Goal: Transaction & Acquisition: Purchase product/service

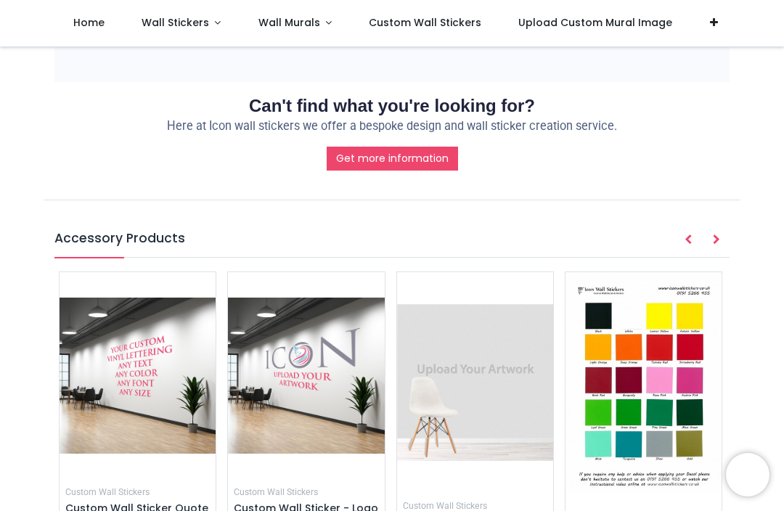
scroll to position [1532, 0]
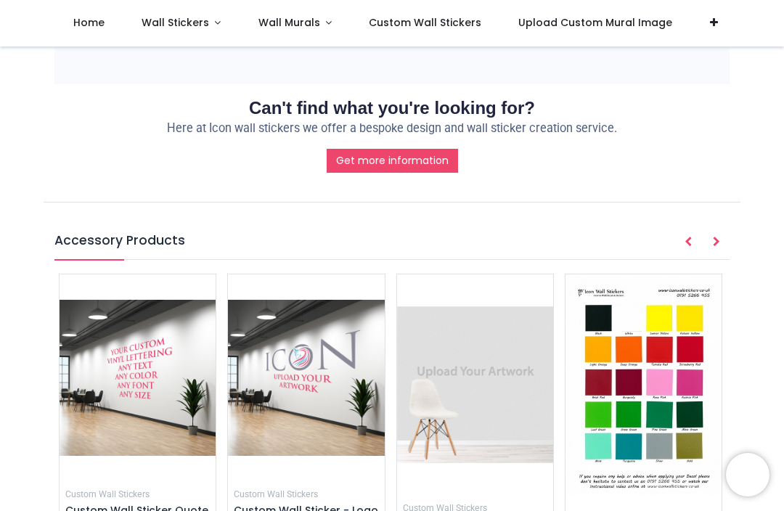
click at [660, 275] on img at bounding box center [644, 385] width 156 height 221
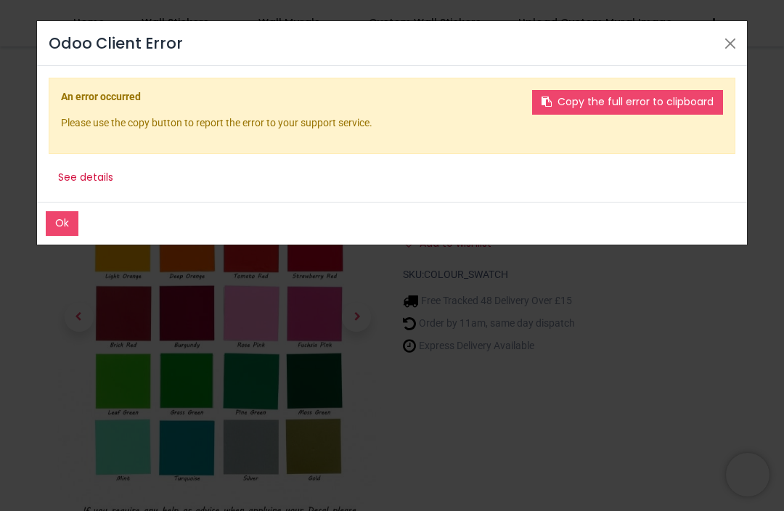
scroll to position [8, 0]
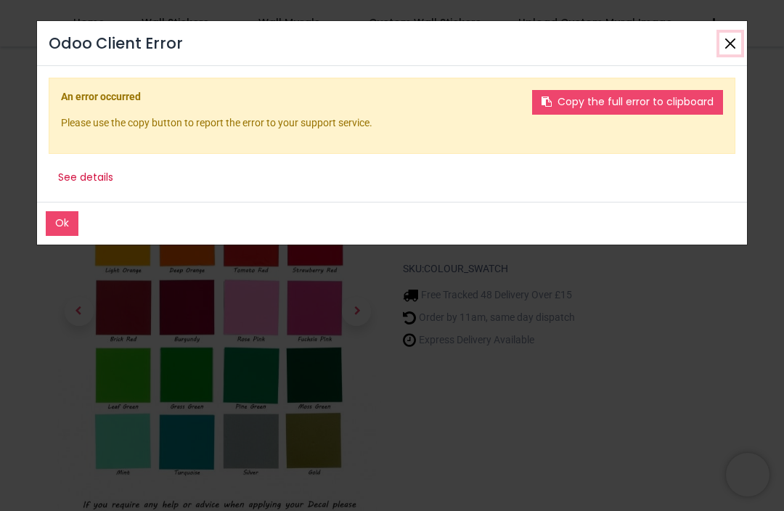
click at [729, 50] on button "Close" at bounding box center [731, 44] width 22 height 22
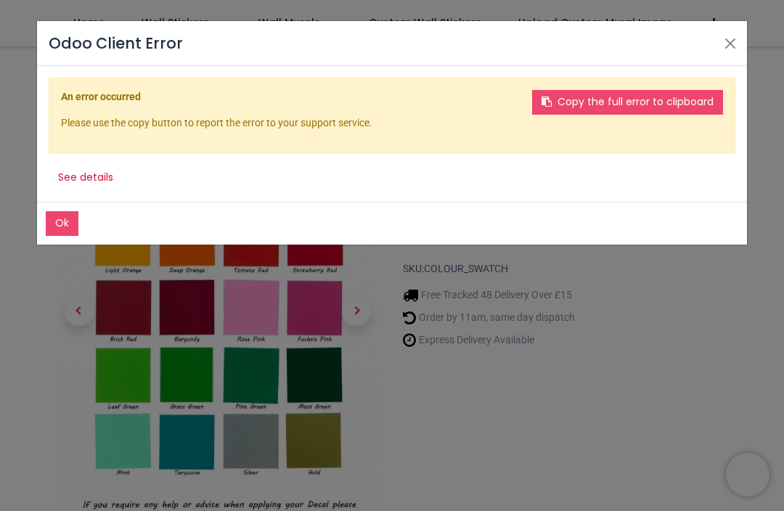
click at [59, 221] on button "Ok" at bounding box center [62, 223] width 33 height 25
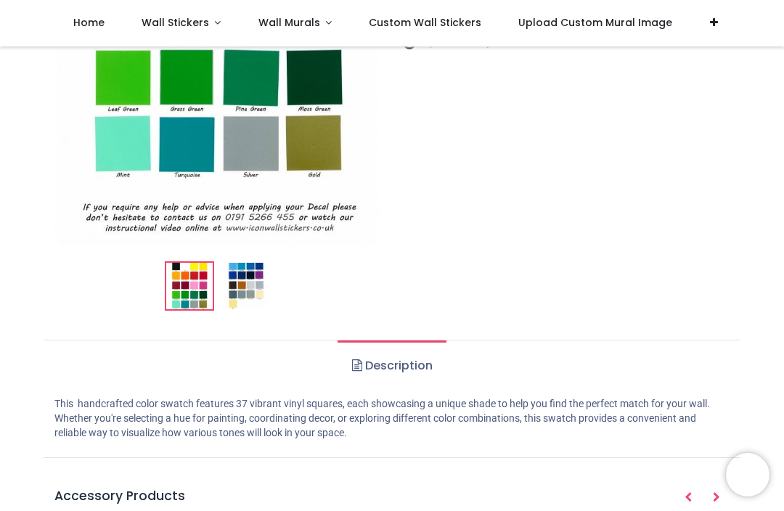
scroll to position [307, 0]
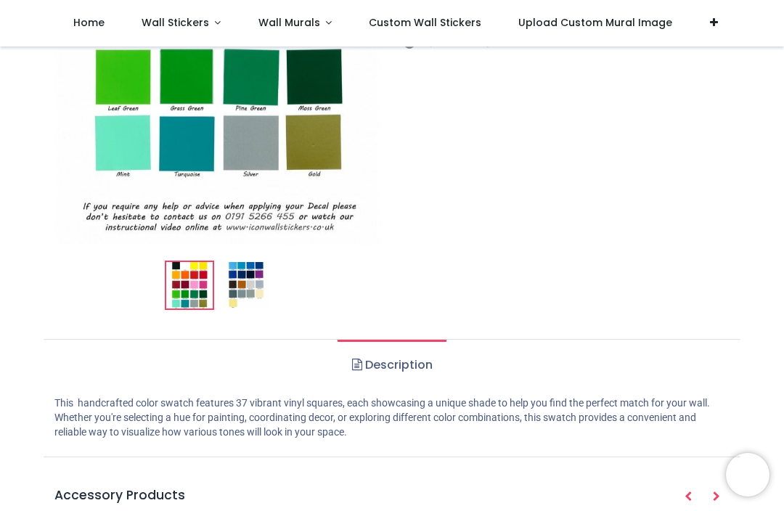
click at [247, 283] on img at bounding box center [246, 285] width 46 height 46
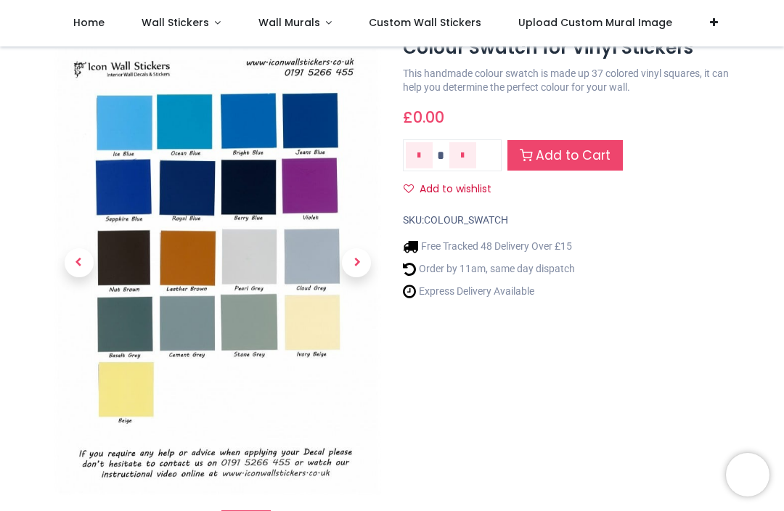
scroll to position [55, 0]
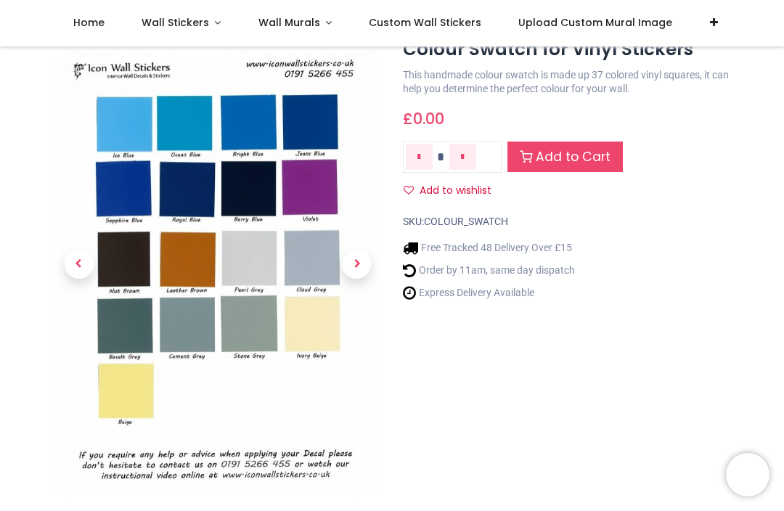
click at [82, 266] on span "Previous" at bounding box center [79, 264] width 29 height 29
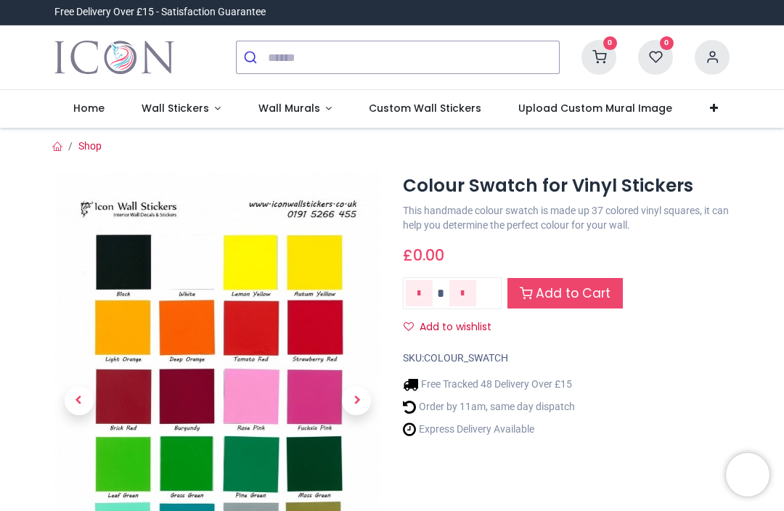
scroll to position [0, 0]
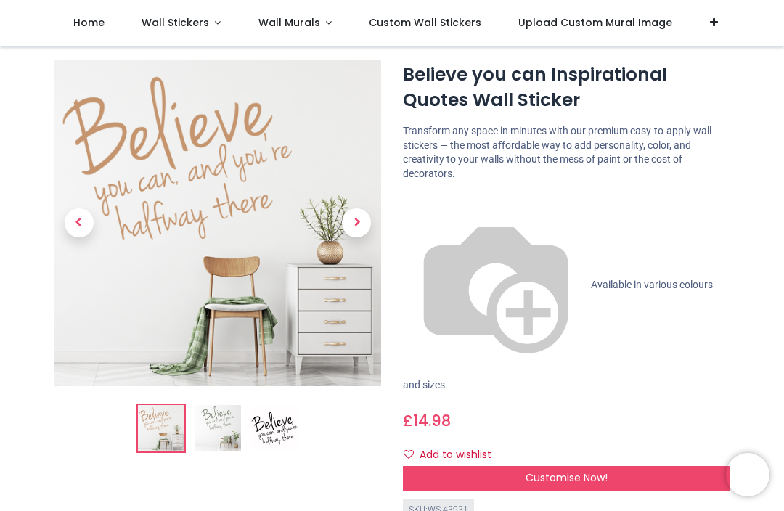
scroll to position [31, 0]
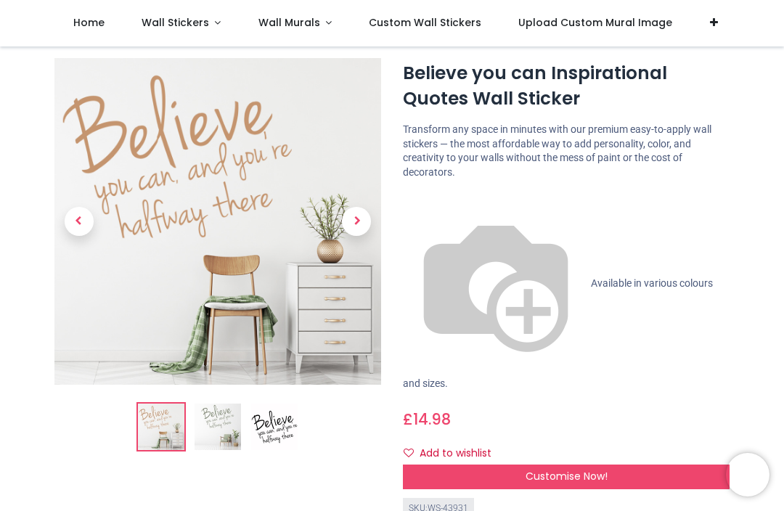
click at [676, 465] on div "Customise Now!" at bounding box center [566, 477] width 327 height 25
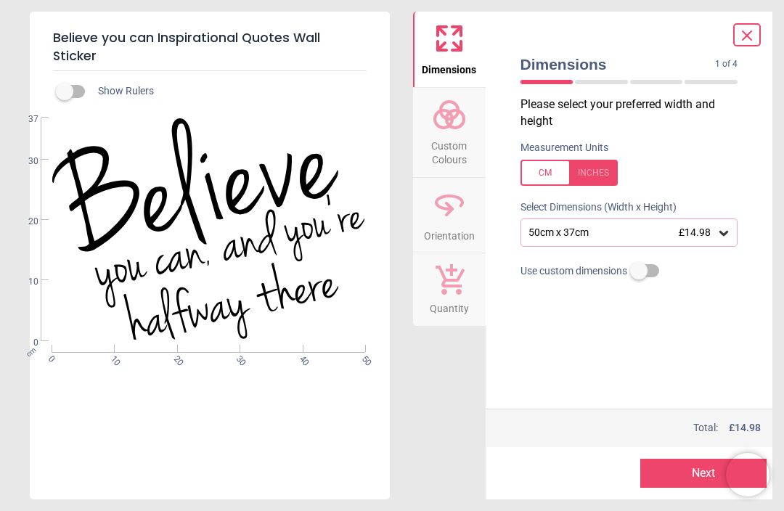
click at [729, 235] on icon at bounding box center [724, 233] width 15 height 15
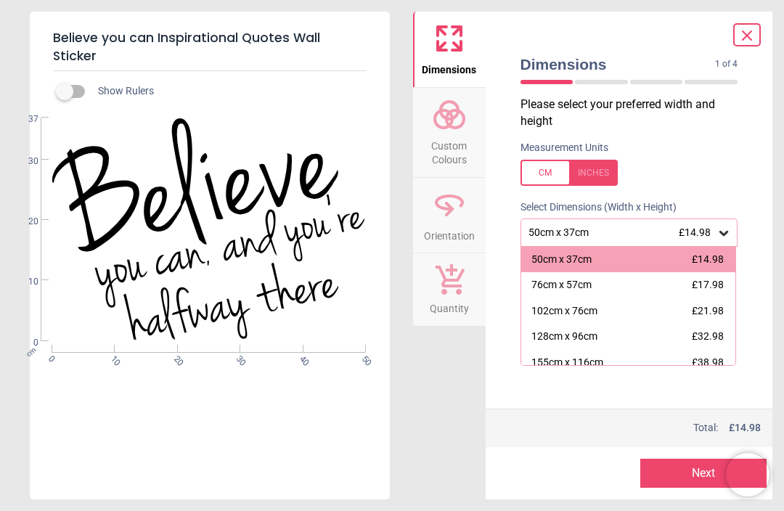
click at [596, 335] on div "128cm x 96cm" at bounding box center [565, 337] width 66 height 15
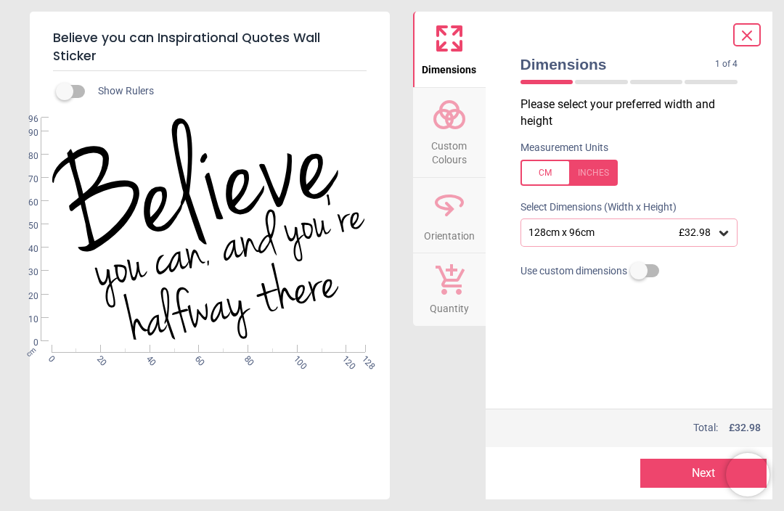
click at [693, 474] on button "Next" at bounding box center [704, 473] width 126 height 29
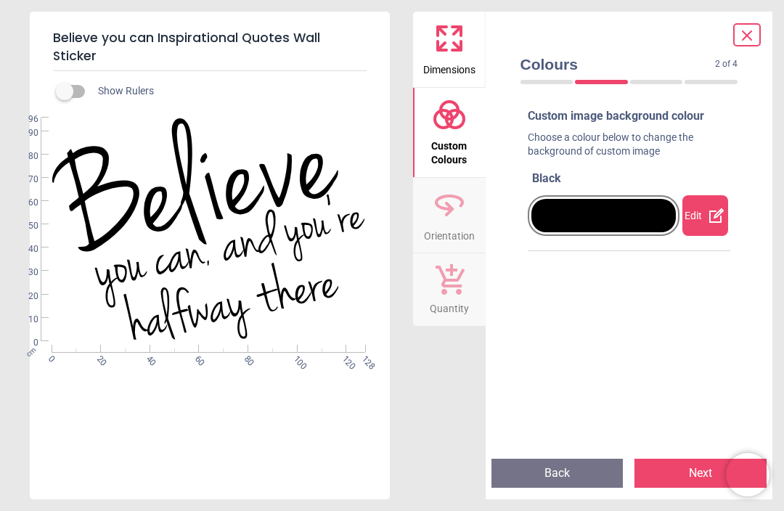
click at [652, 214] on div at bounding box center [604, 215] width 145 height 33
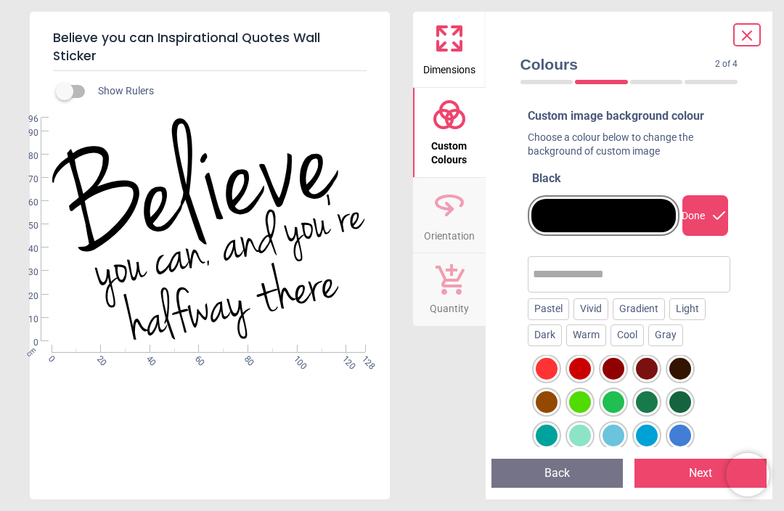
scroll to position [105, 0]
click at [558, 280] on div at bounding box center [547, 270] width 22 height 22
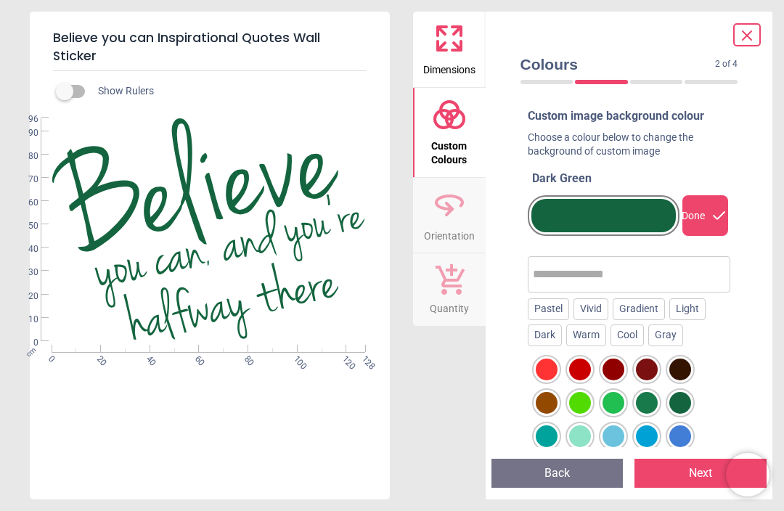
click at [558, 280] on div at bounding box center [547, 270] width 22 height 22
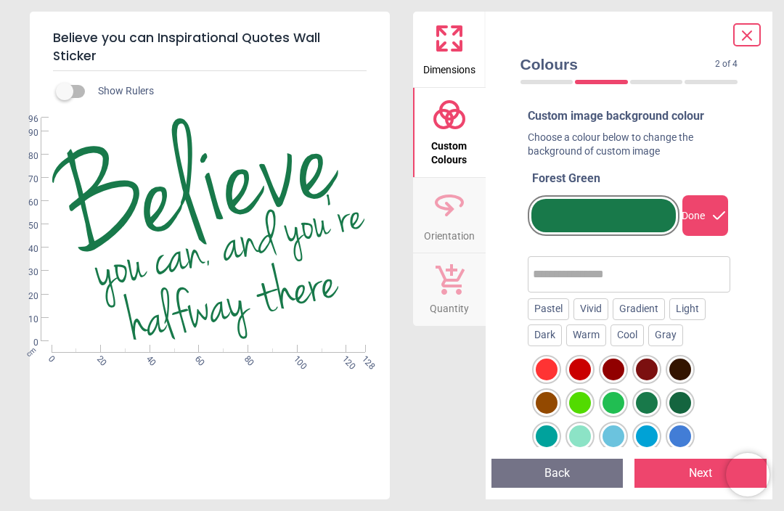
click at [558, 280] on div at bounding box center [547, 270] width 22 height 22
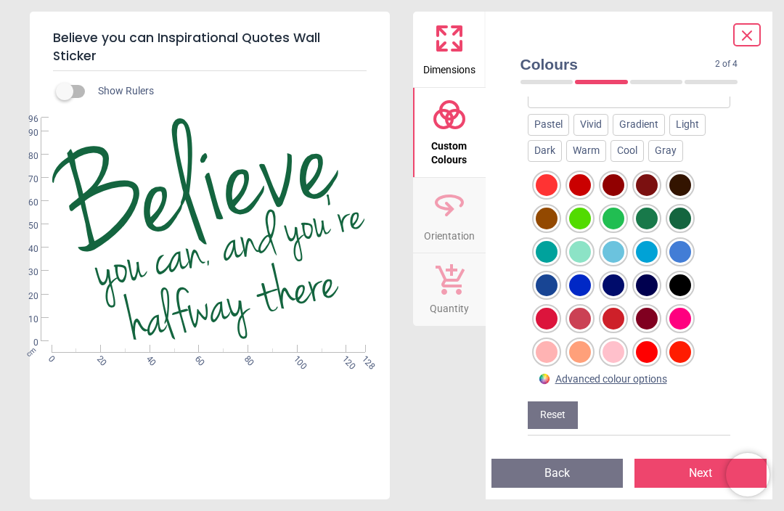
scroll to position [213, 0]
click at [687, 471] on button "Next" at bounding box center [701, 473] width 132 height 29
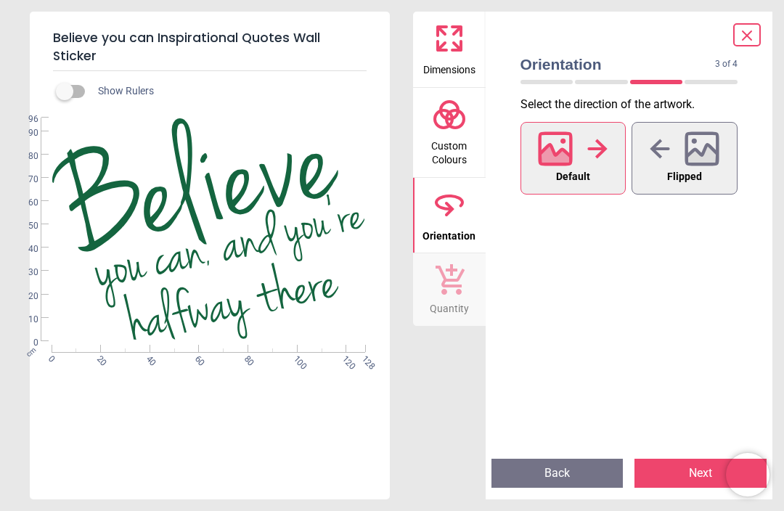
click at [689, 477] on button "Next" at bounding box center [701, 473] width 132 height 29
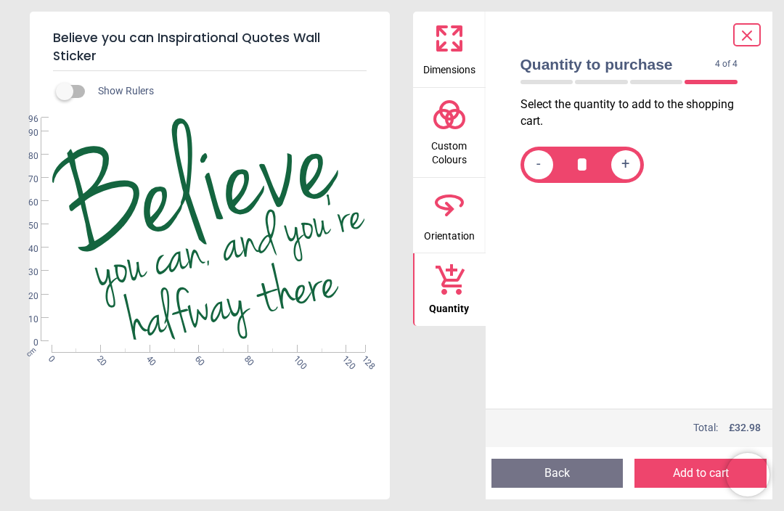
click at [745, 35] on icon at bounding box center [747, 35] width 17 height 17
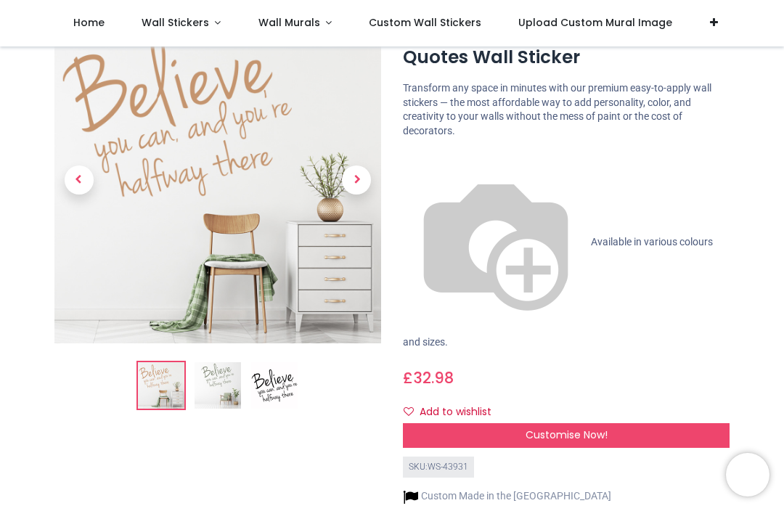
scroll to position [73, 0]
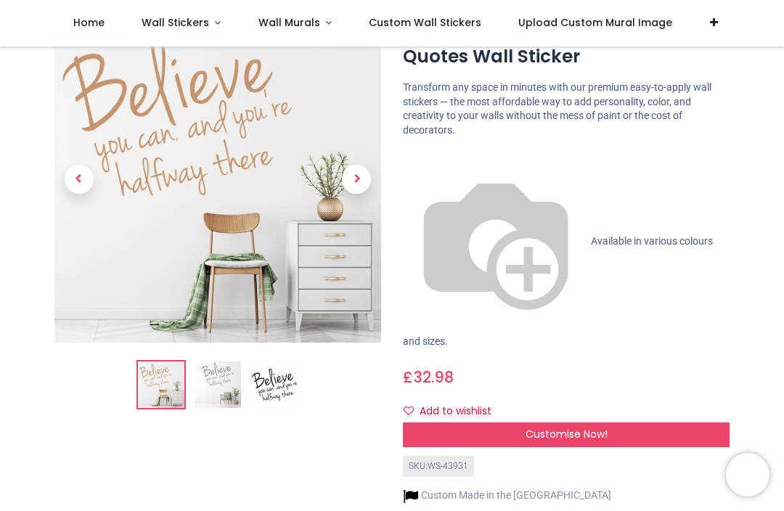
click at [628, 423] on div "Customise Now!" at bounding box center [566, 435] width 327 height 25
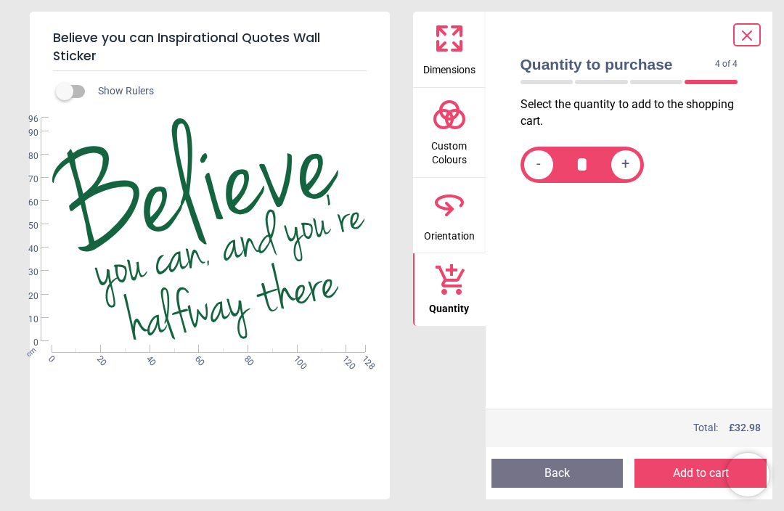
click at [543, 84] on div at bounding box center [547, 82] width 53 height 4
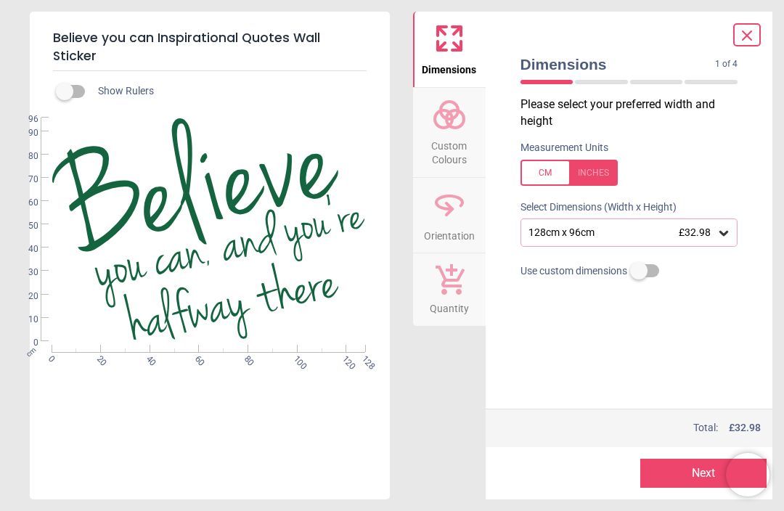
click at [697, 471] on button "Next" at bounding box center [704, 473] width 126 height 29
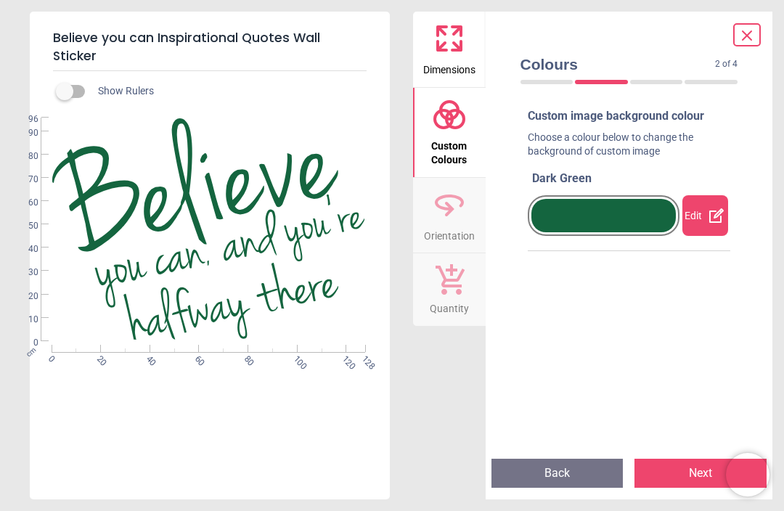
click at [649, 217] on div at bounding box center [604, 215] width 145 height 33
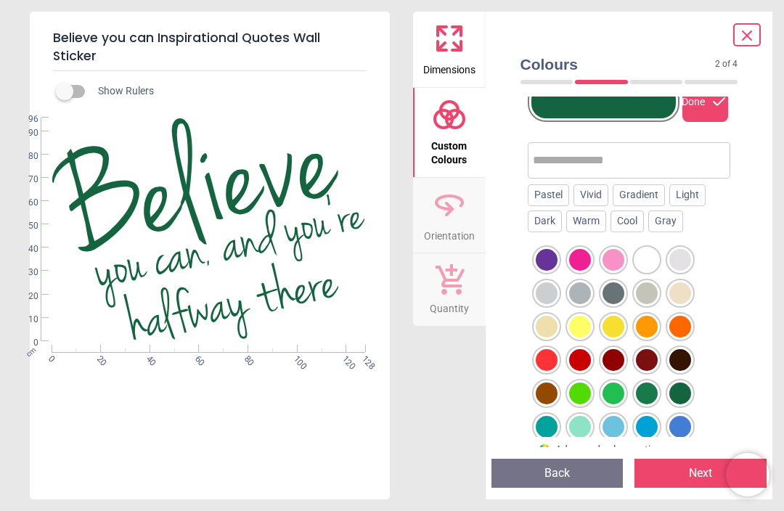
scroll to position [110, 0]
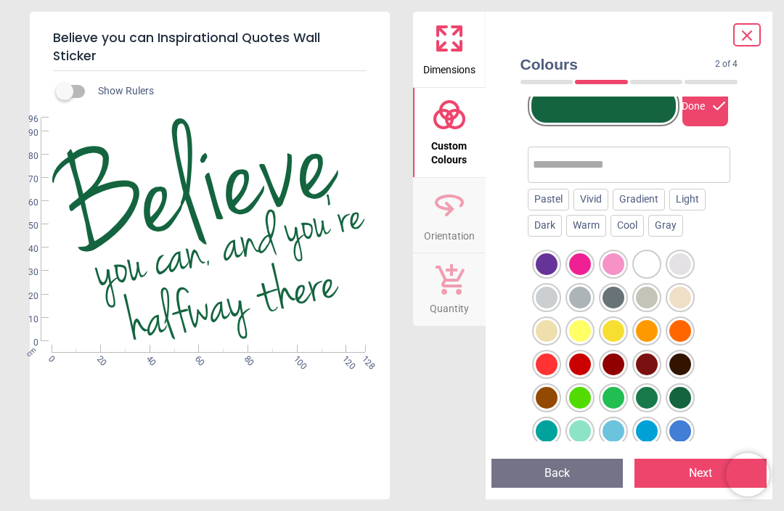
click at [558, 275] on div at bounding box center [547, 265] width 22 height 22
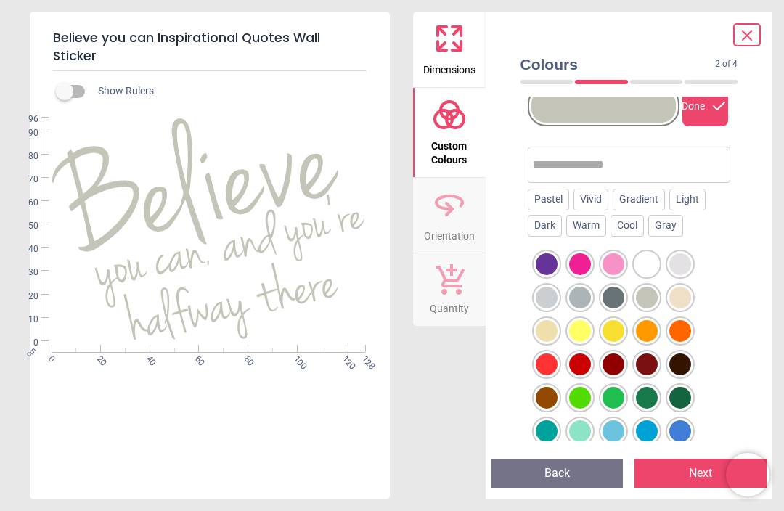
click at [552, 191] on div "Pastel" at bounding box center [548, 200] width 41 height 22
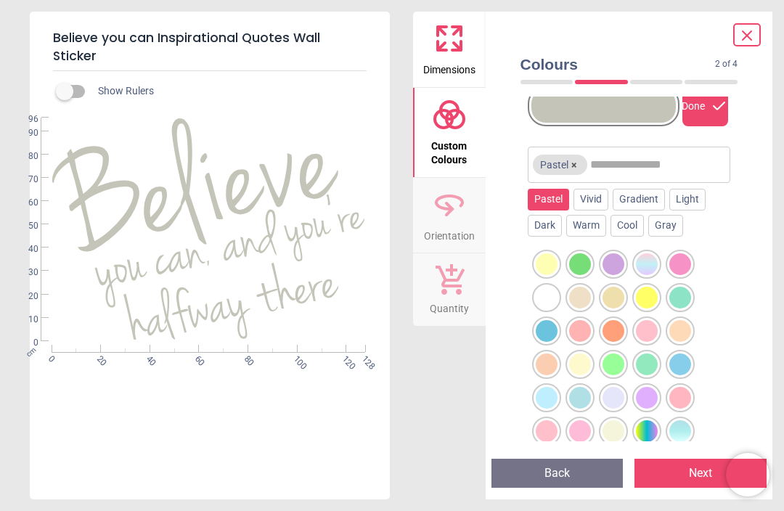
click at [638, 201] on div "Gradient" at bounding box center [639, 200] width 52 height 22
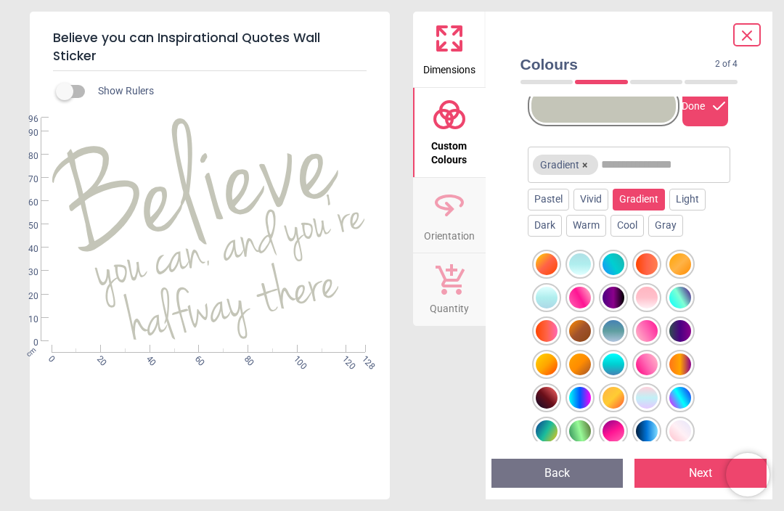
click at [558, 275] on div at bounding box center [547, 265] width 22 height 22
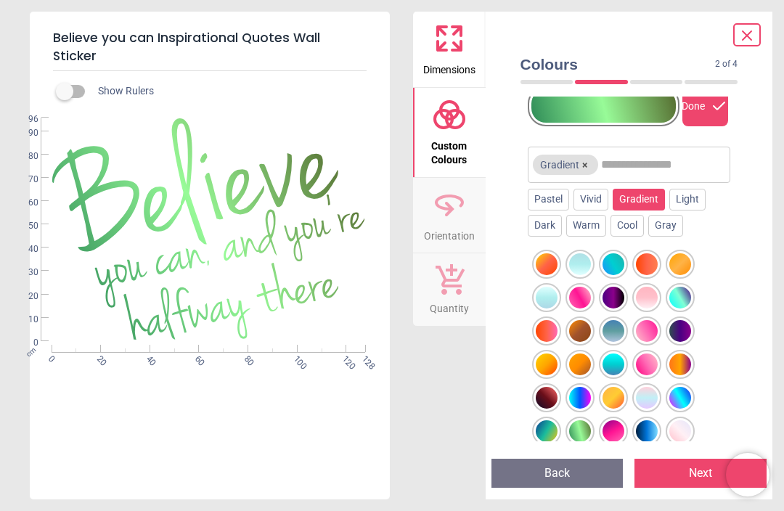
click at [697, 203] on div "Light" at bounding box center [688, 200] width 36 height 22
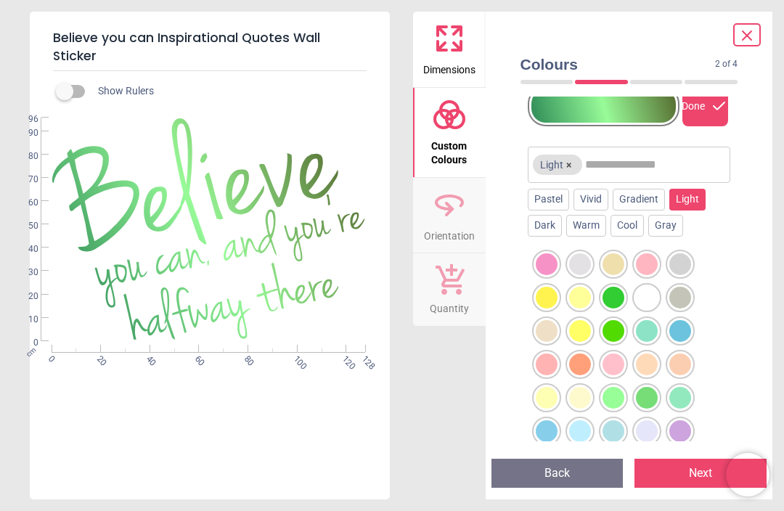
click at [550, 224] on div "Dark" at bounding box center [545, 226] width 34 height 22
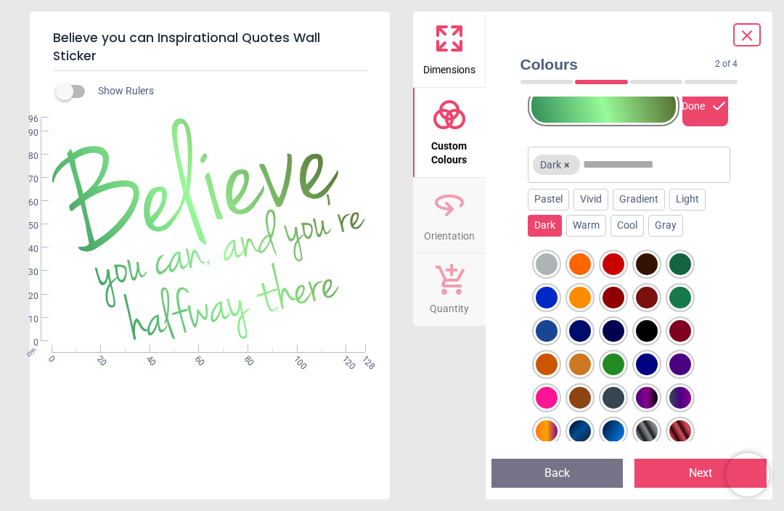
click at [601, 225] on div "Warm" at bounding box center [587, 226] width 40 height 22
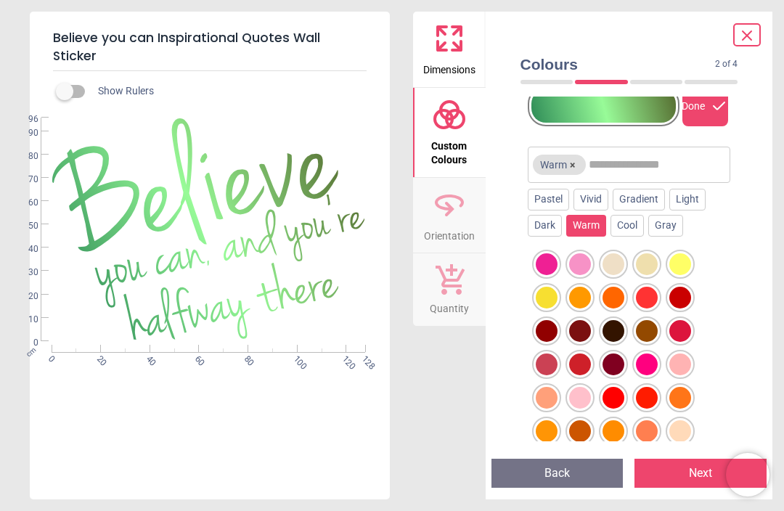
click at [634, 230] on div "Cool" at bounding box center [627, 226] width 33 height 22
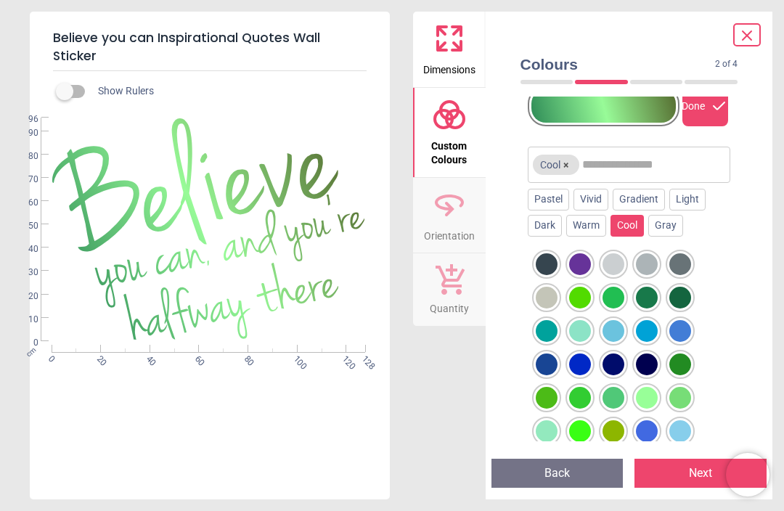
click at [558, 275] on div at bounding box center [547, 265] width 22 height 22
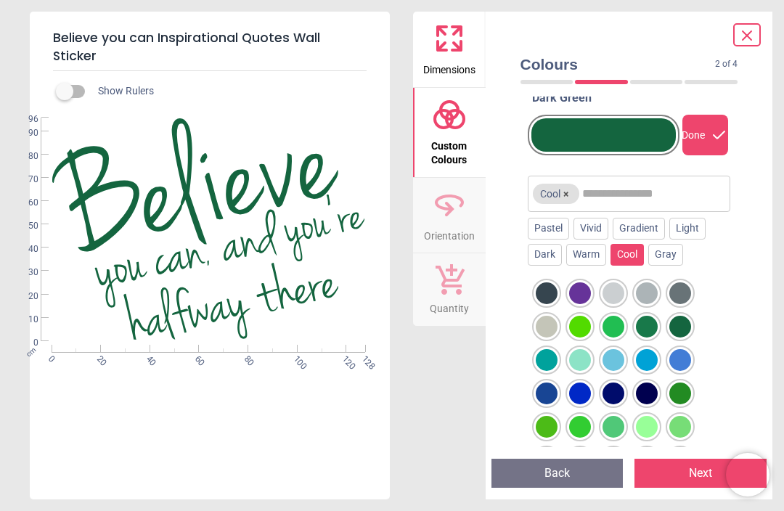
scroll to position [59, 0]
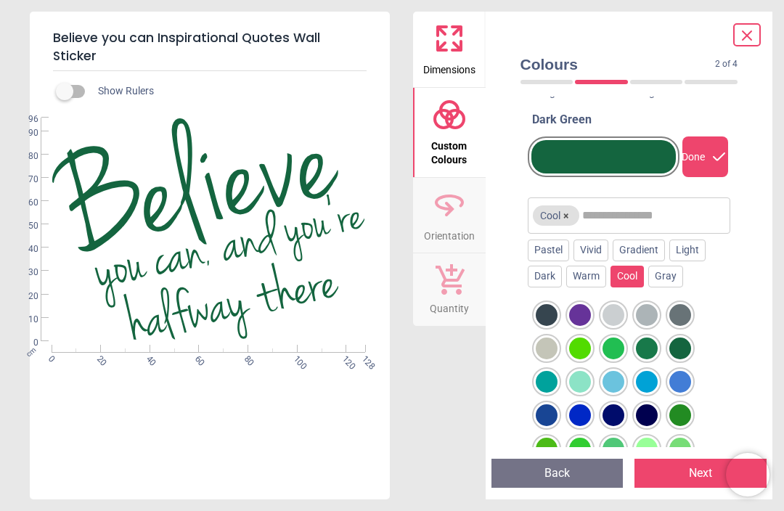
click at [751, 292] on div "Colours 2 of 4 2 of 5 Custom image background colour Choose a colour below to c…" at bounding box center [630, 256] width 288 height 488
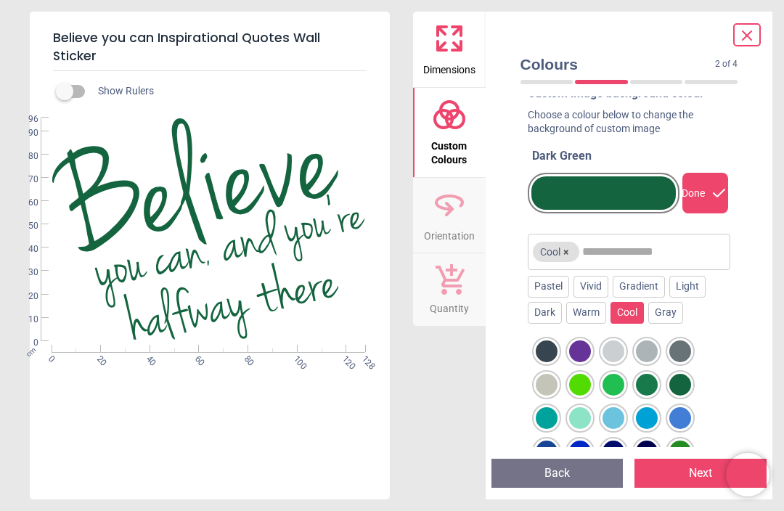
scroll to position [22, 0]
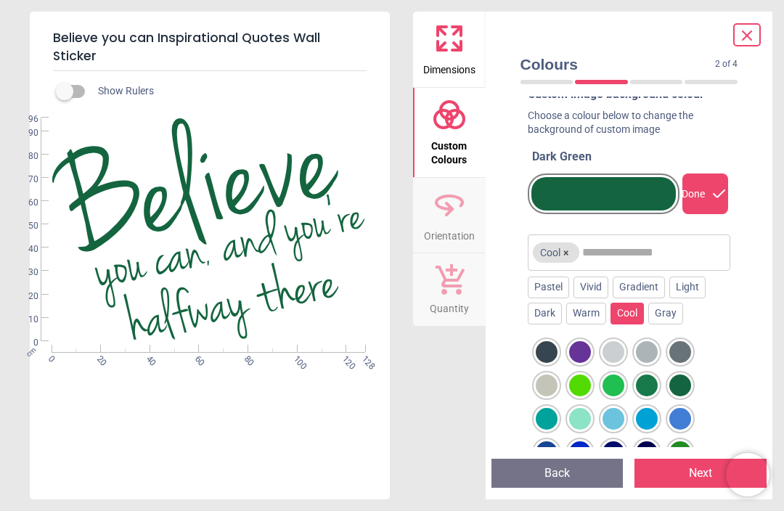
click at [685, 471] on button "Next" at bounding box center [701, 473] width 132 height 29
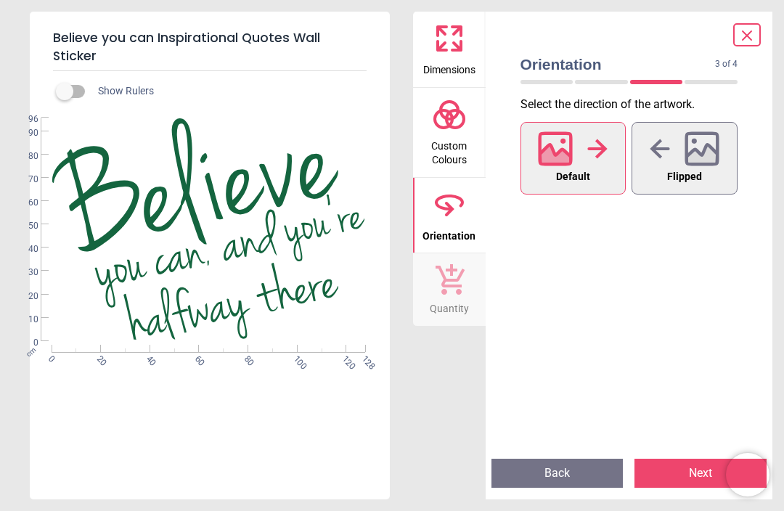
click at [678, 479] on button "Next" at bounding box center [701, 473] width 132 height 29
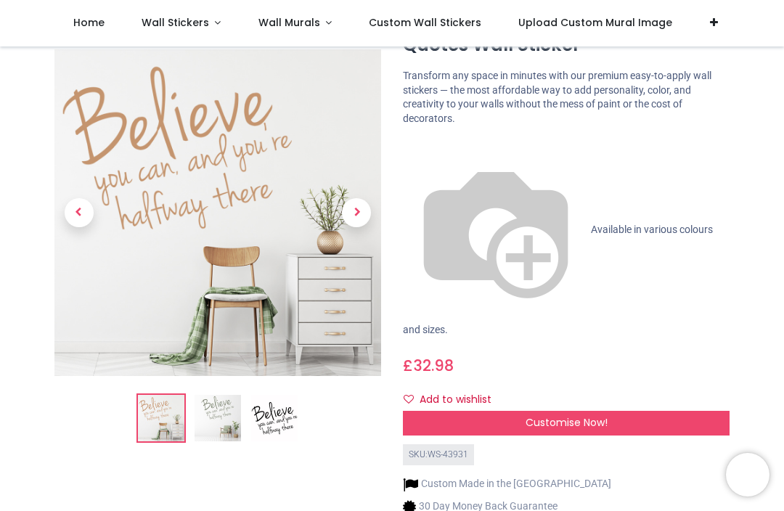
scroll to position [86, 0]
click at [623, 410] on div "Customise Now!" at bounding box center [566, 422] width 327 height 25
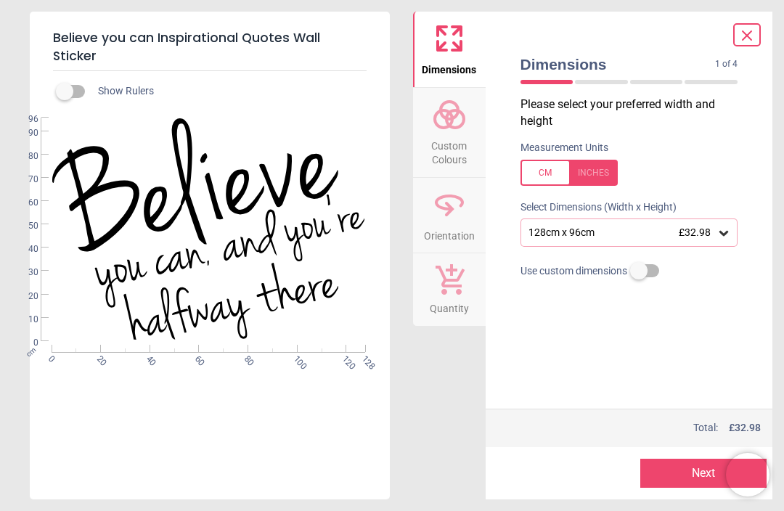
click at [689, 469] on button "Next" at bounding box center [704, 473] width 126 height 29
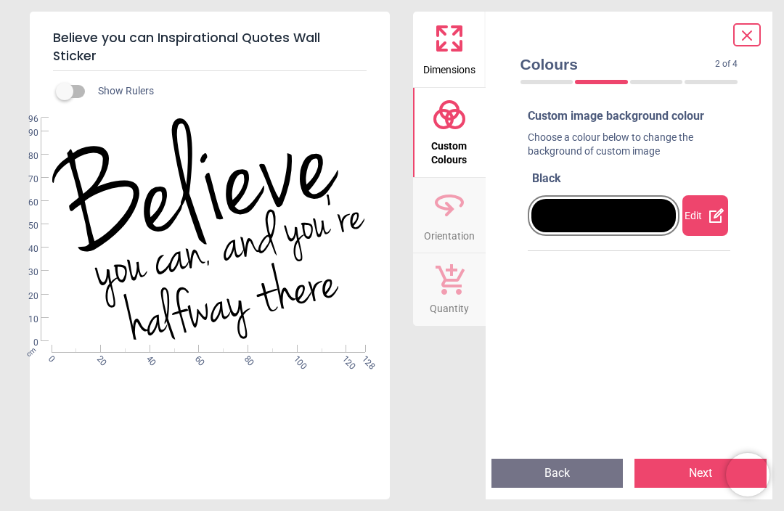
click at [659, 214] on div at bounding box center [604, 215] width 145 height 33
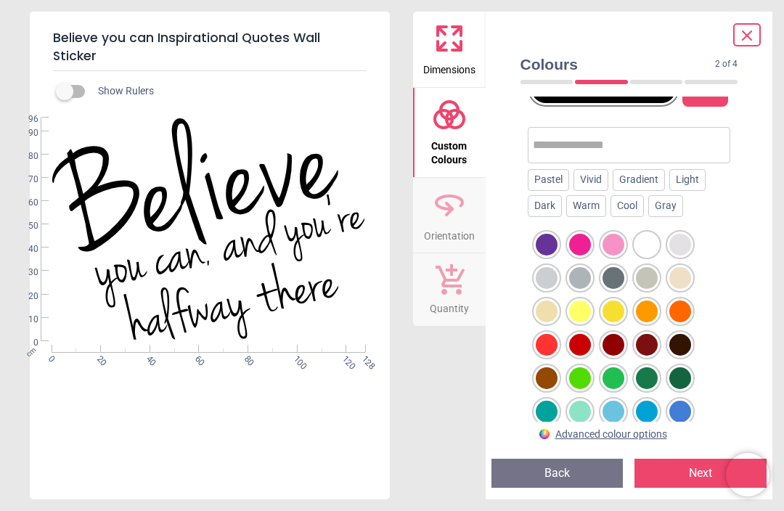
scroll to position [127, 0]
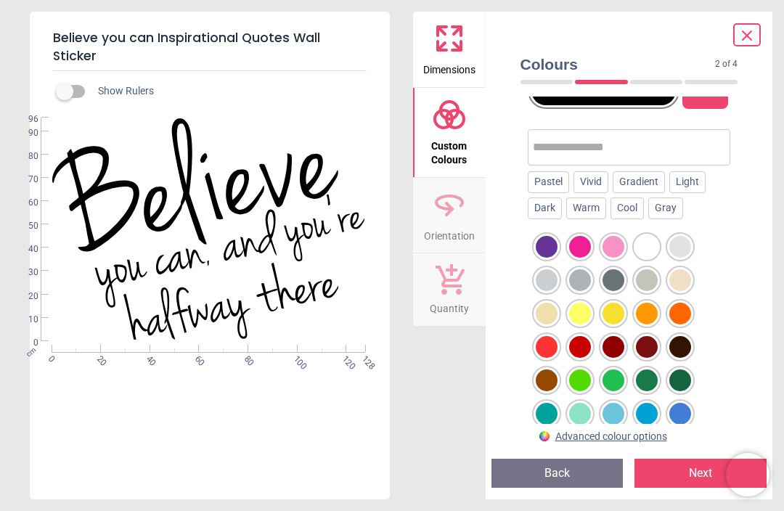
click at [558, 258] on div at bounding box center [547, 247] width 22 height 22
